Goal: Information Seeking & Learning: Learn about a topic

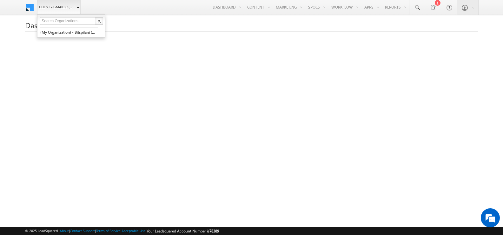
click at [80, 8] on link "Client - gmail39 (78389)" at bounding box center [59, 7] width 44 height 14
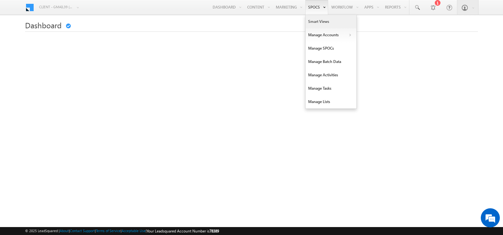
click at [324, 22] on link "Smart Views" at bounding box center [331, 21] width 51 height 13
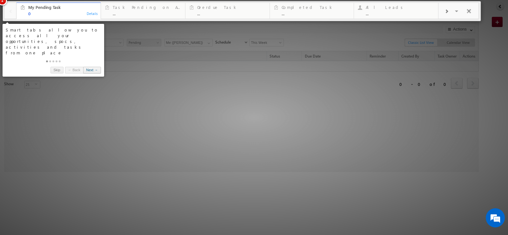
click at [95, 67] on link "Next →" at bounding box center [92, 70] width 18 height 7
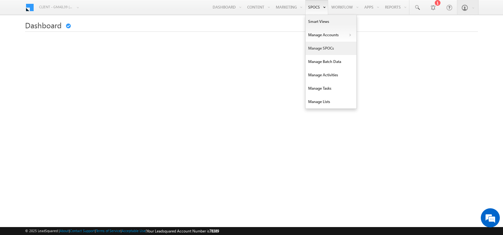
click at [318, 49] on link "Manage SPOCs" at bounding box center [331, 48] width 51 height 13
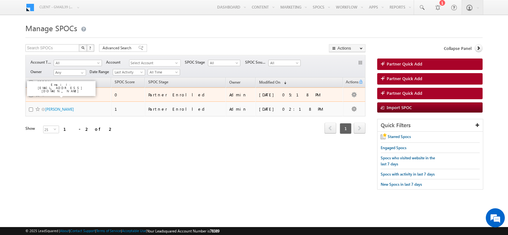
click at [50, 93] on link "test test" at bounding box center [51, 94] width 13 height 5
click at [52, 95] on link "test test" at bounding box center [51, 94] width 13 height 5
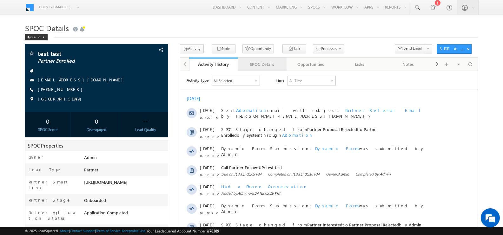
click at [267, 67] on div "SPOC Details" at bounding box center [262, 64] width 38 height 8
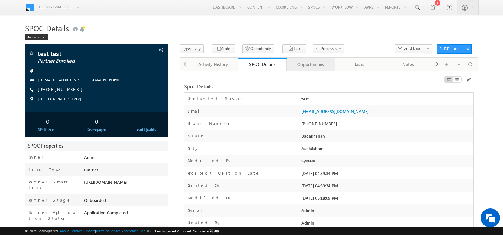
click at [312, 64] on div "Opportunities" at bounding box center [311, 64] width 38 height 8
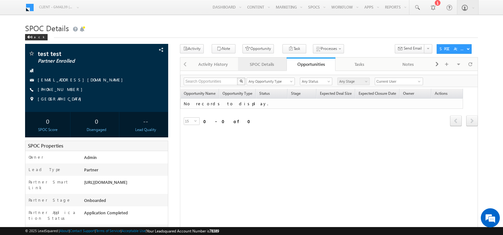
click at [273, 66] on div "SPOC Details" at bounding box center [262, 64] width 38 height 8
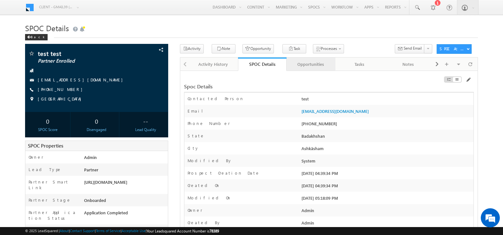
click at [321, 64] on div "Opportunities" at bounding box center [311, 64] width 38 height 8
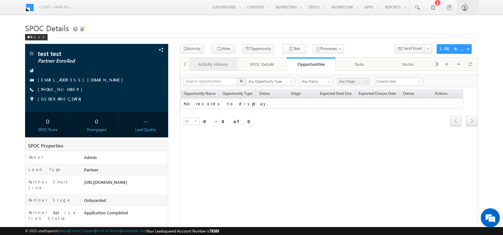
click at [212, 63] on div "Activity History" at bounding box center [213, 64] width 38 height 8
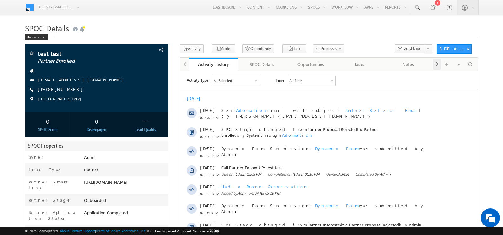
click at [436, 65] on span at bounding box center [437, 63] width 4 height 11
click at [185, 64] on span at bounding box center [185, 63] width 4 height 11
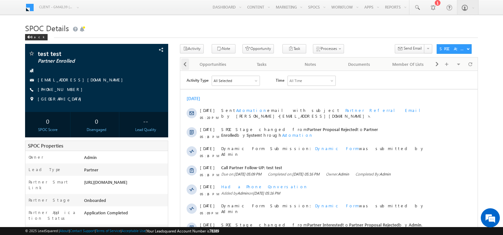
click at [185, 64] on span at bounding box center [185, 63] width 4 height 11
click at [185, 64] on div at bounding box center [184, 63] width 9 height 12
click at [321, 29] on h1 "SPOC Details" at bounding box center [251, 27] width 453 height 12
